Goal: Check status: Check status

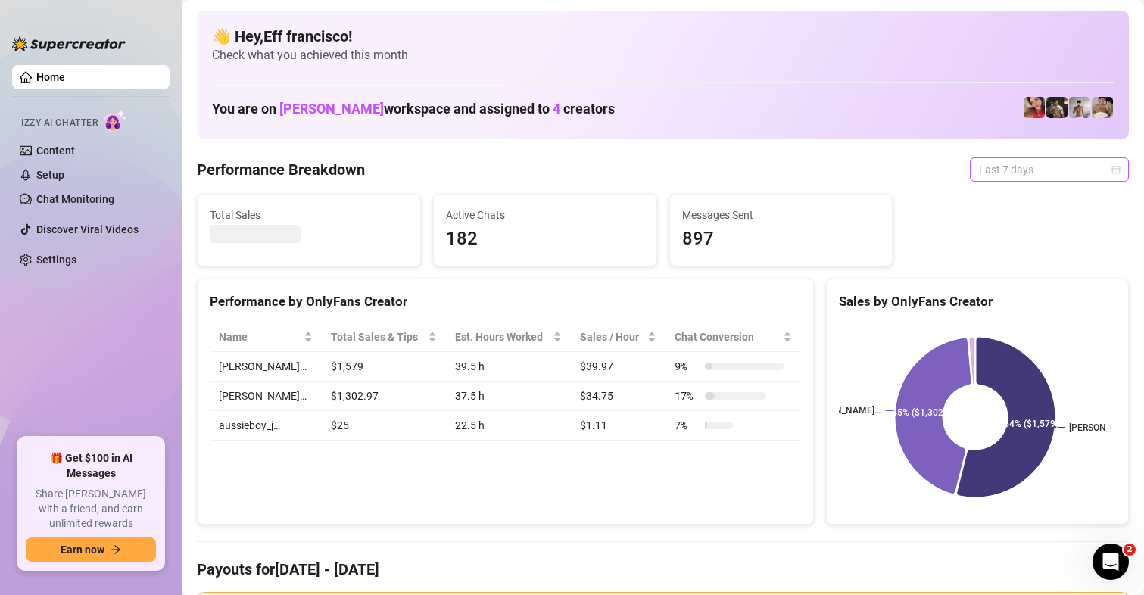
click at [979, 171] on span "Last 7 days" at bounding box center [1049, 169] width 141 height 23
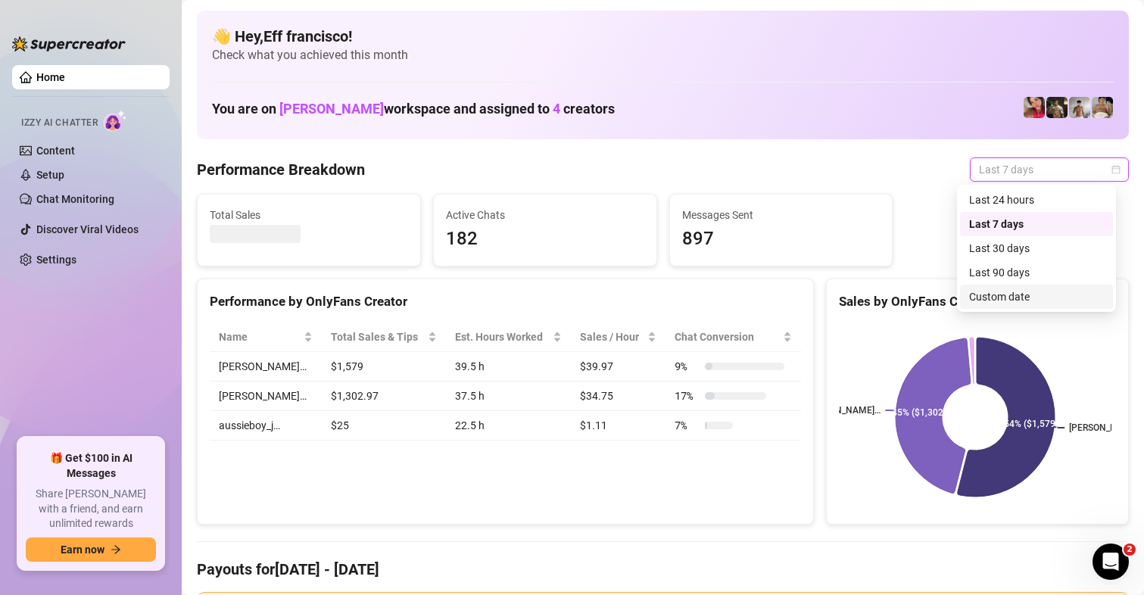
click at [1011, 299] on div "Custom date" at bounding box center [1036, 296] width 135 height 17
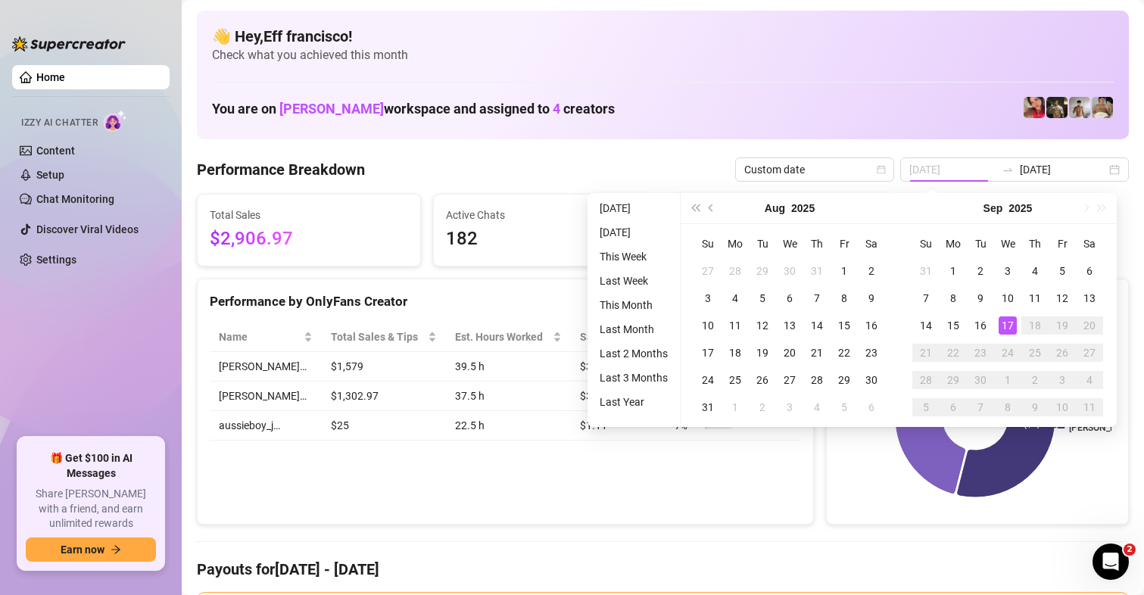
click at [1015, 335] on td "17" at bounding box center [1007, 325] width 27 height 27
click at [1008, 332] on div "17" at bounding box center [1008, 325] width 18 height 18
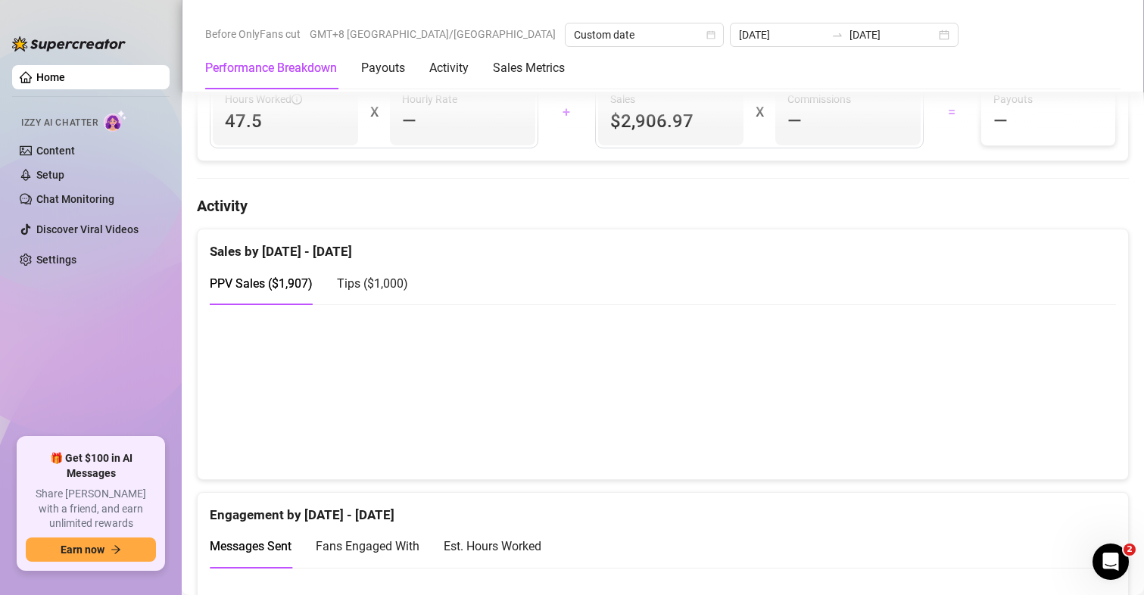
scroll to position [757, 0]
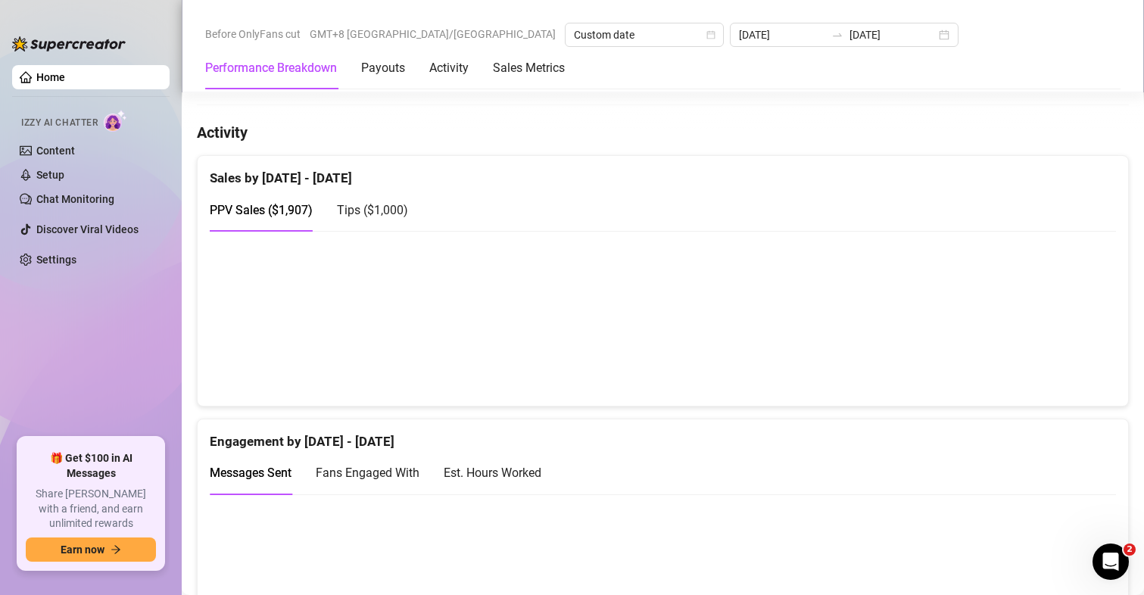
click at [943, 161] on div "Sales by [DATE] - [DATE]" at bounding box center [663, 172] width 906 height 33
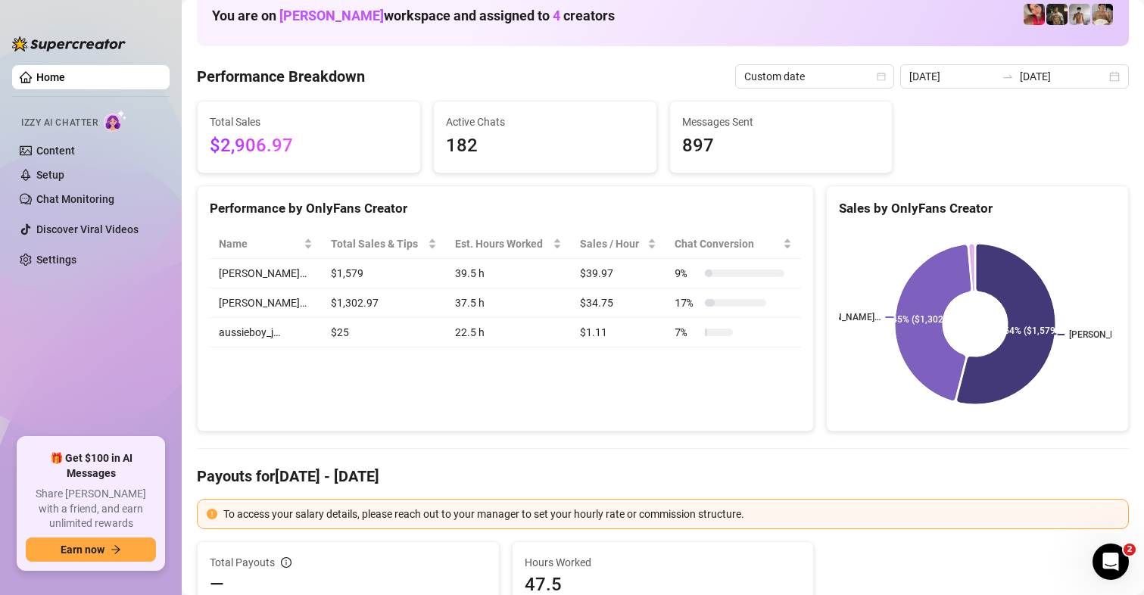
scroll to position [0, 0]
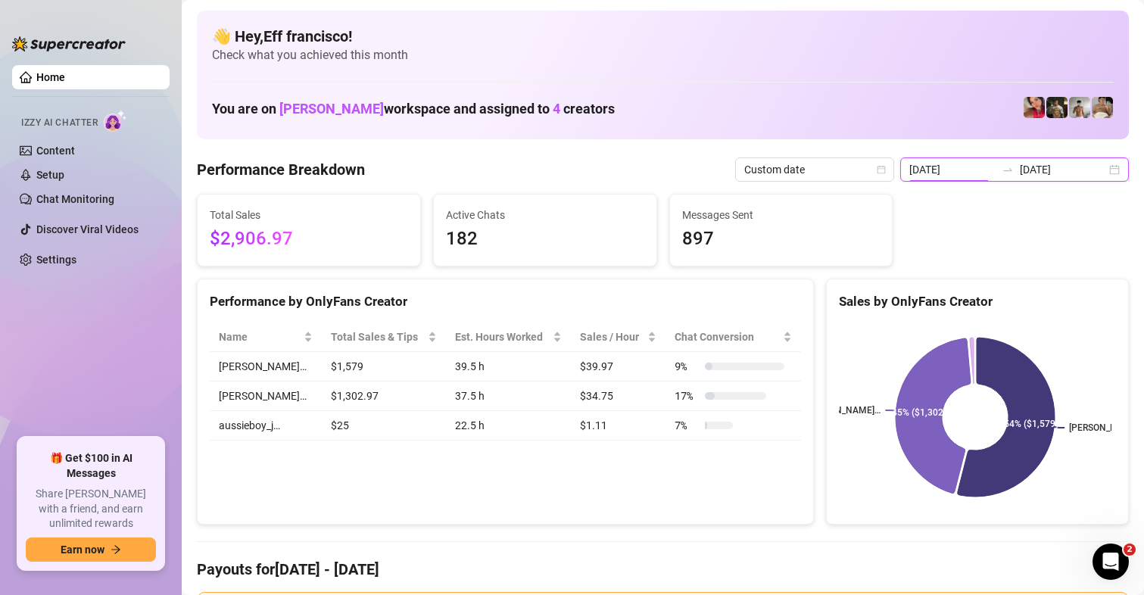
click at [939, 169] on input "[DATE]" at bounding box center [952, 169] width 86 height 17
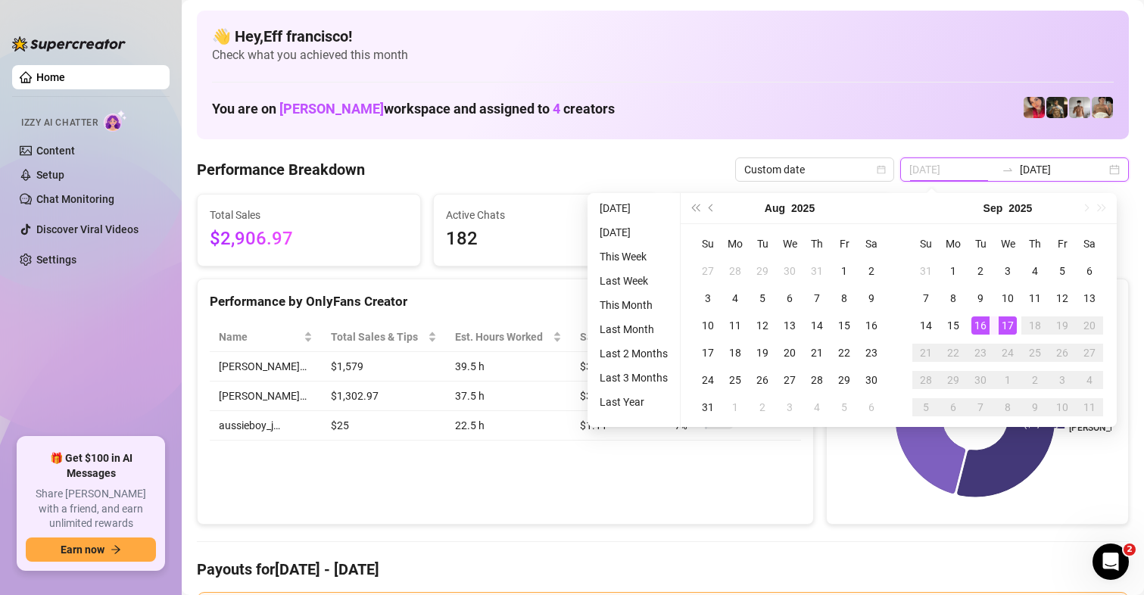
type input "[DATE]"
click at [1005, 316] on div "17" at bounding box center [1008, 325] width 18 height 18
type input "[DATE]"
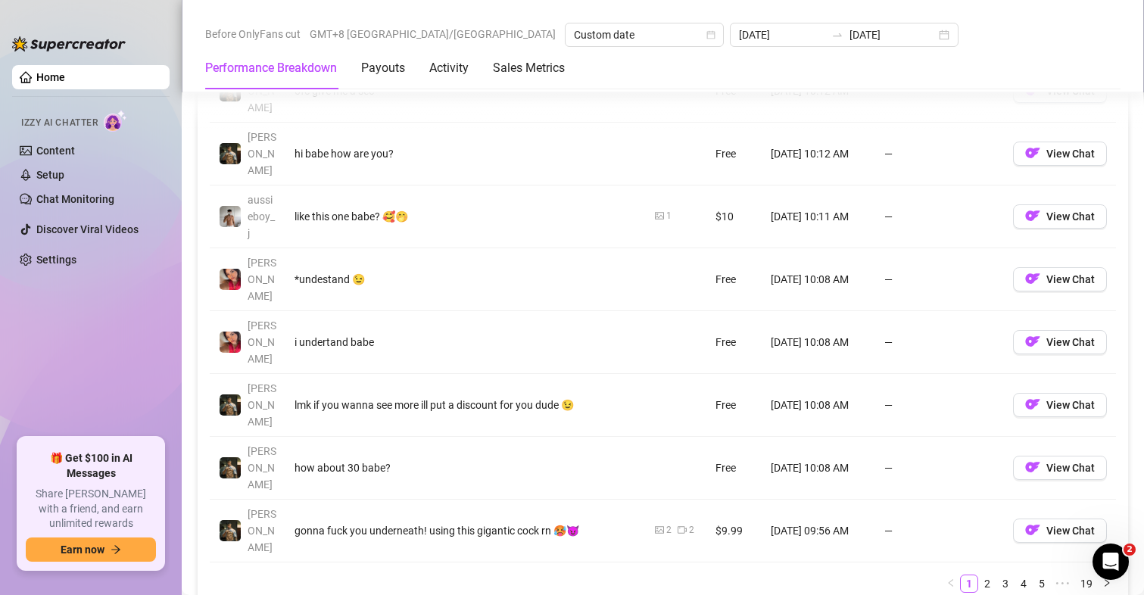
scroll to position [1968, 0]
